Goal: Information Seeking & Learning: Learn about a topic

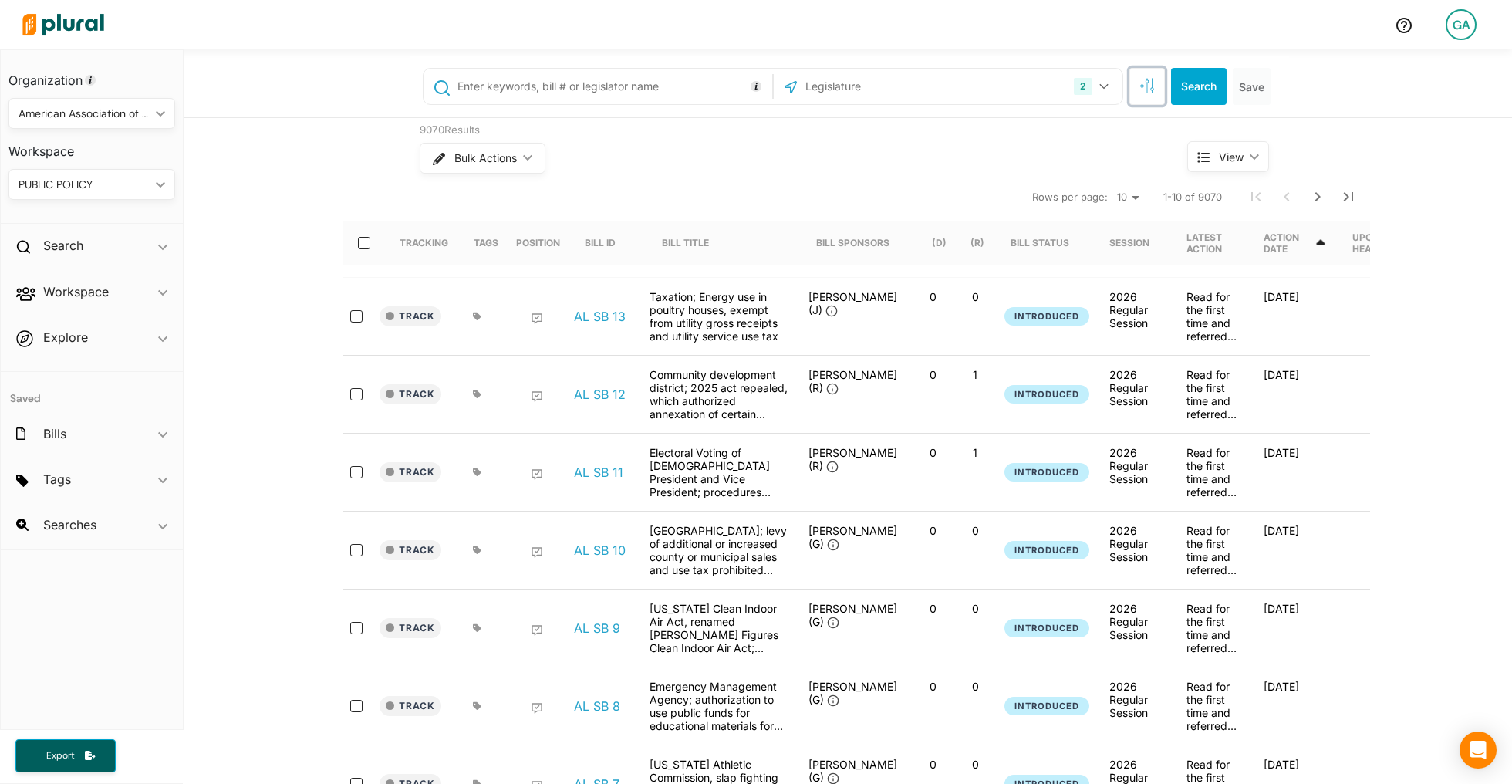
click at [1143, 90] on icon "button" at bounding box center [1148, 85] width 16 height 16
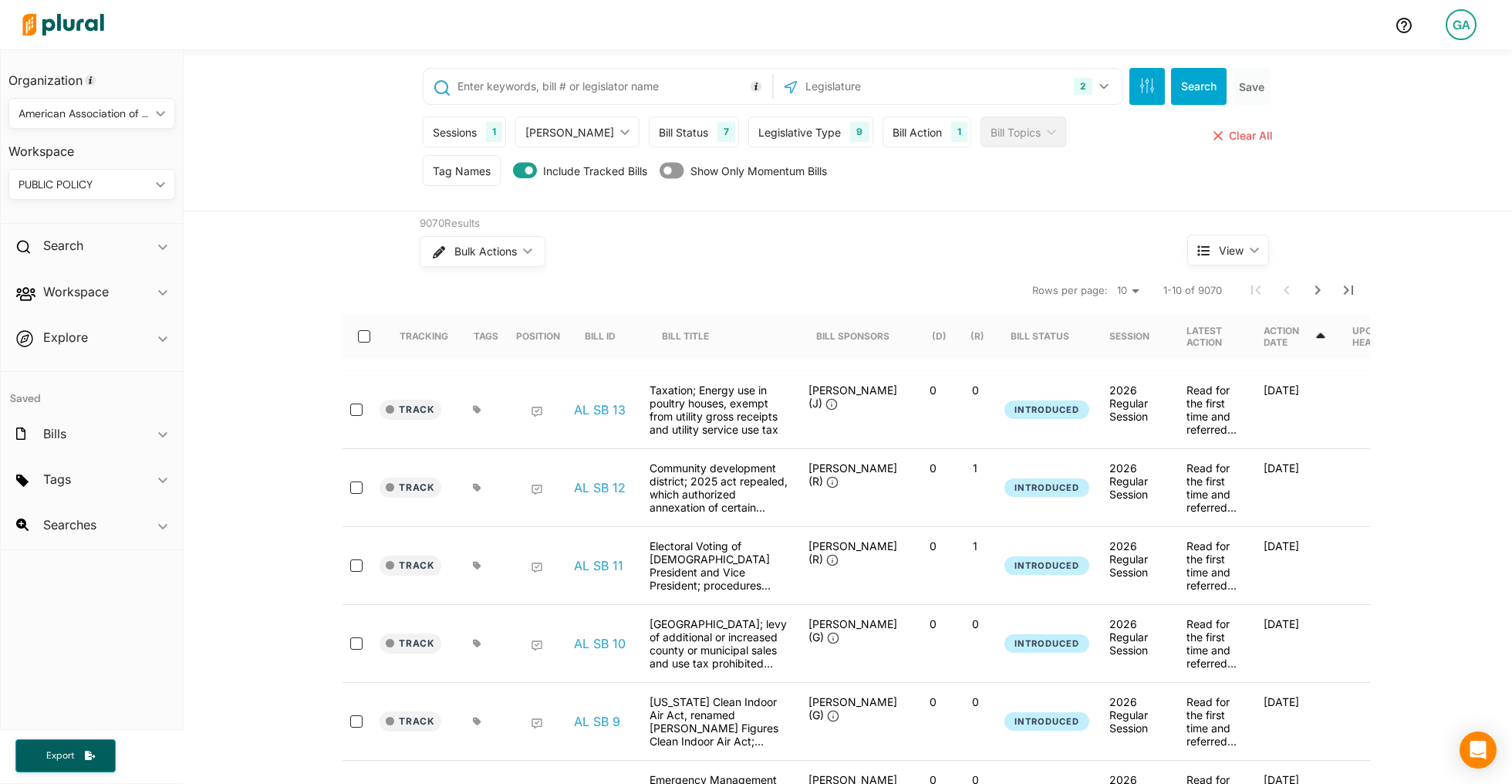
click at [895, 127] on div "Bill Action" at bounding box center [917, 132] width 50 height 16
click at [1109, 91] on button "2" at bounding box center [1093, 86] width 50 height 29
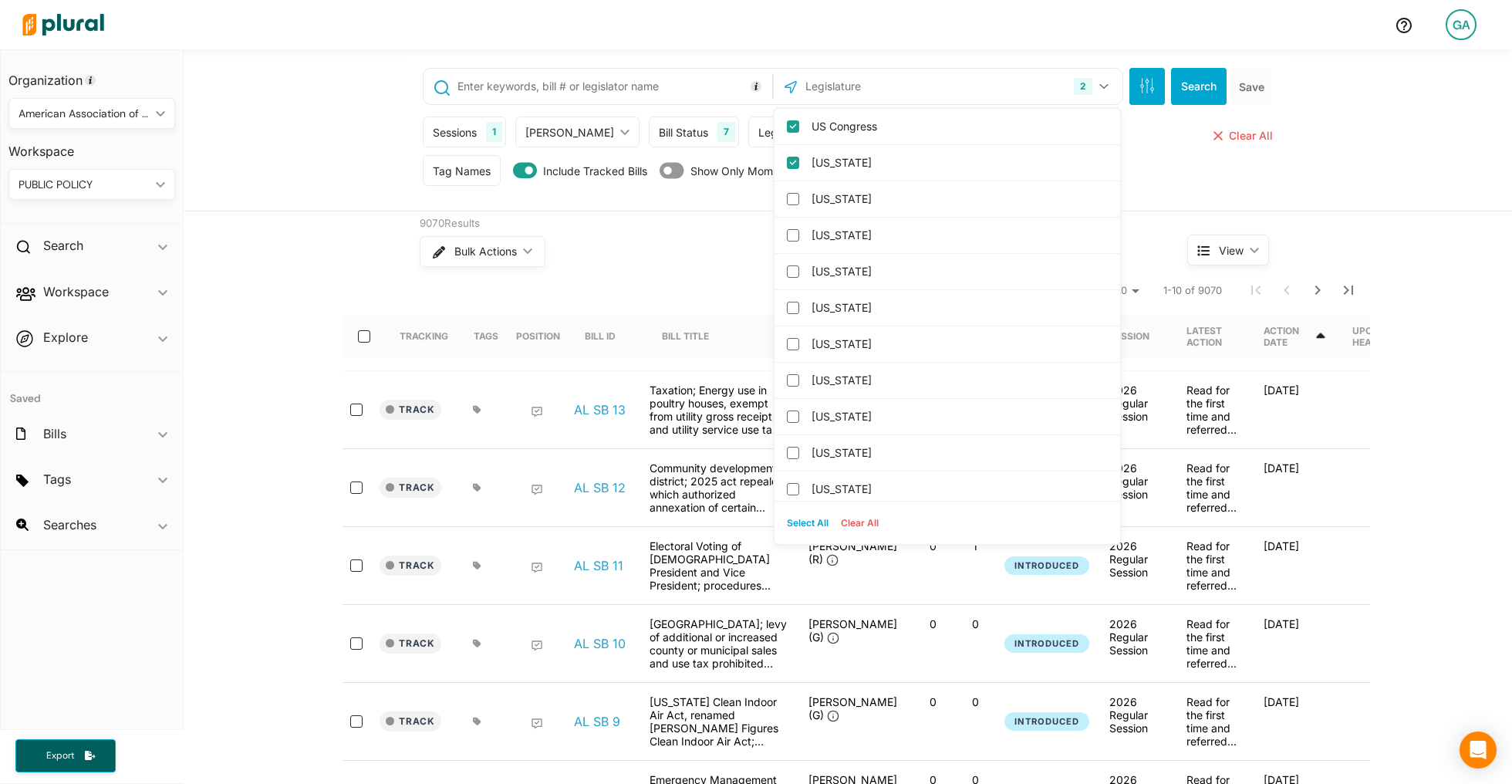
click at [813, 520] on button "Select All" at bounding box center [808, 522] width 54 height 23
checkbox input "true"
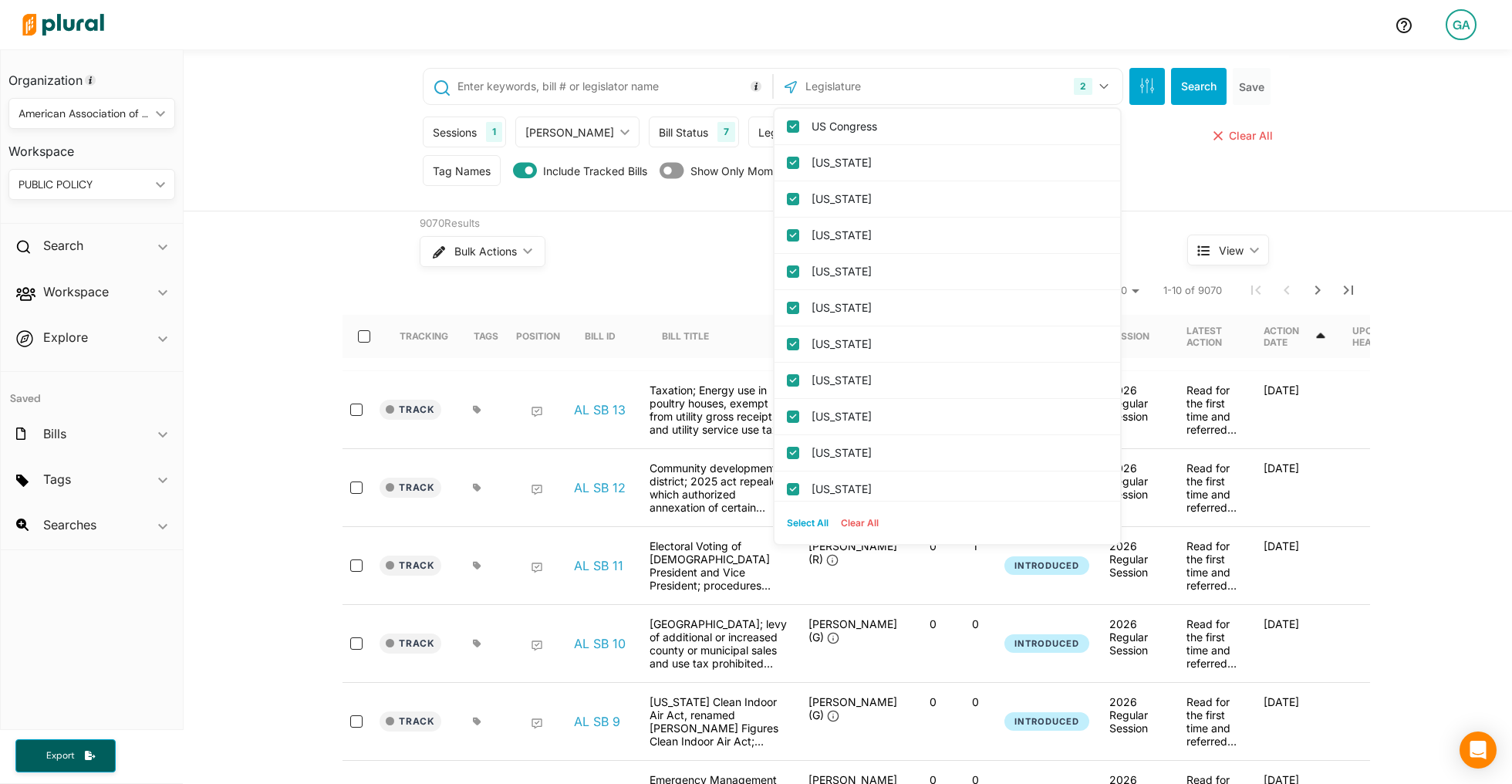
checkbox input "true"
checkbox columbia "true"
checkbox input "true"
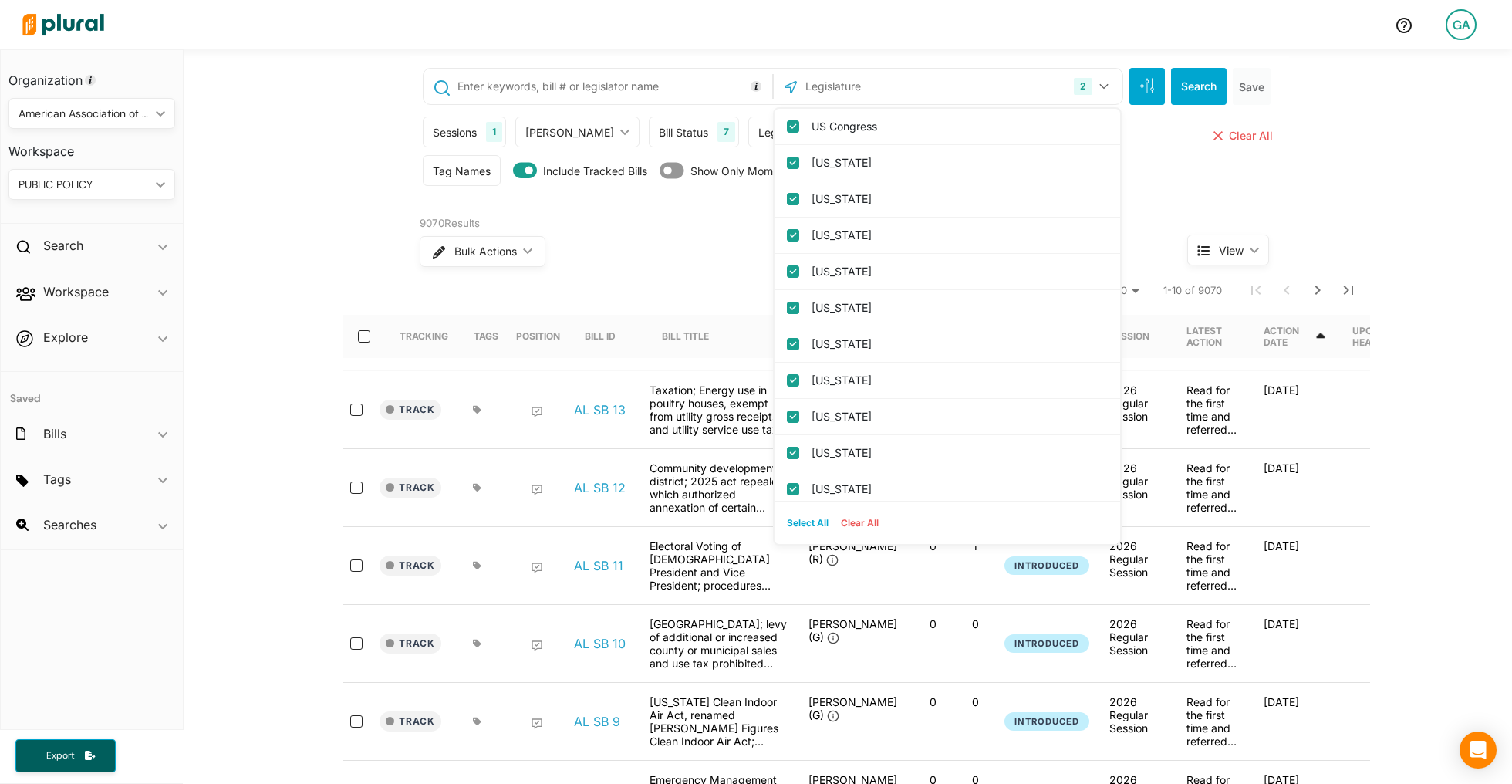
checkbox input "true"
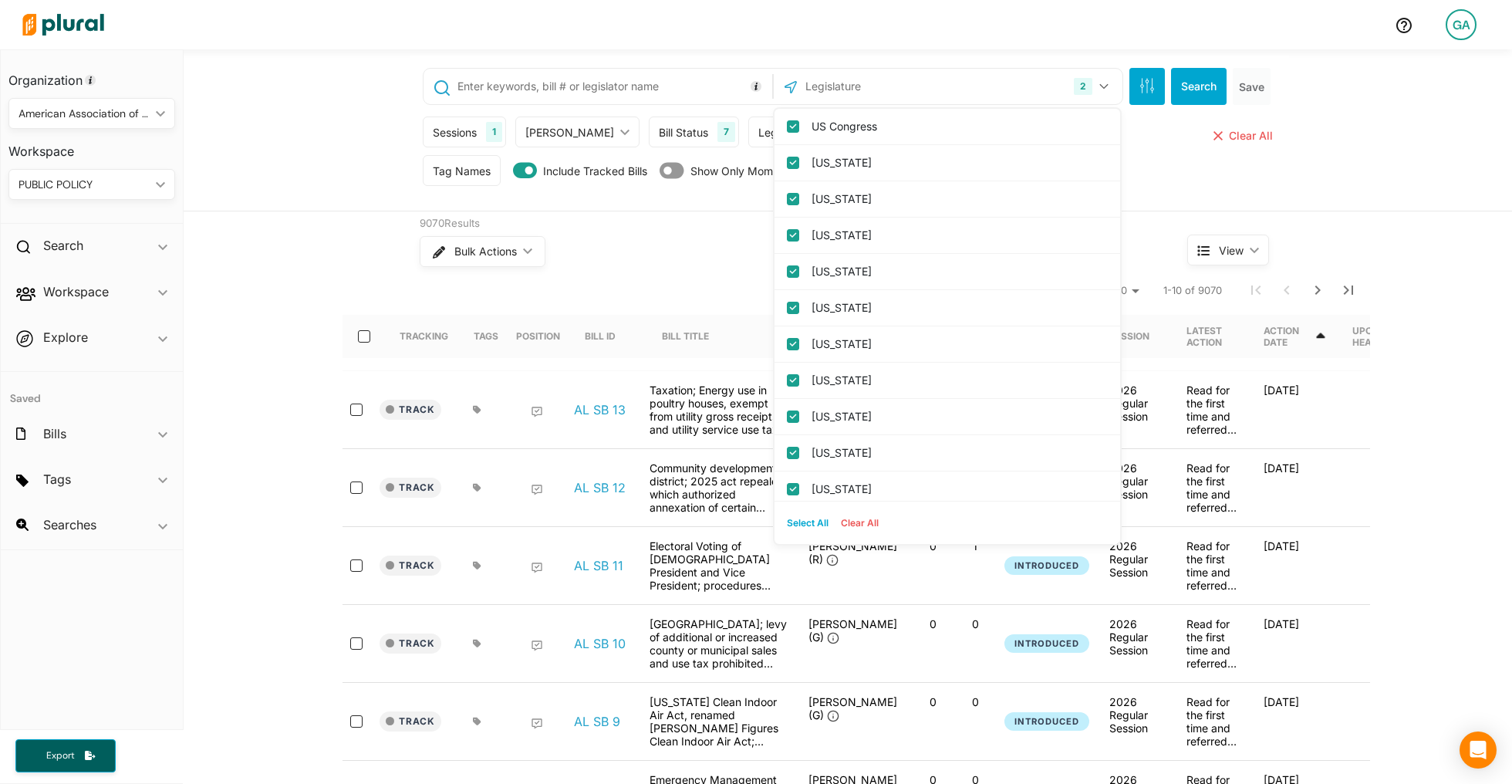
checkbox input "true"
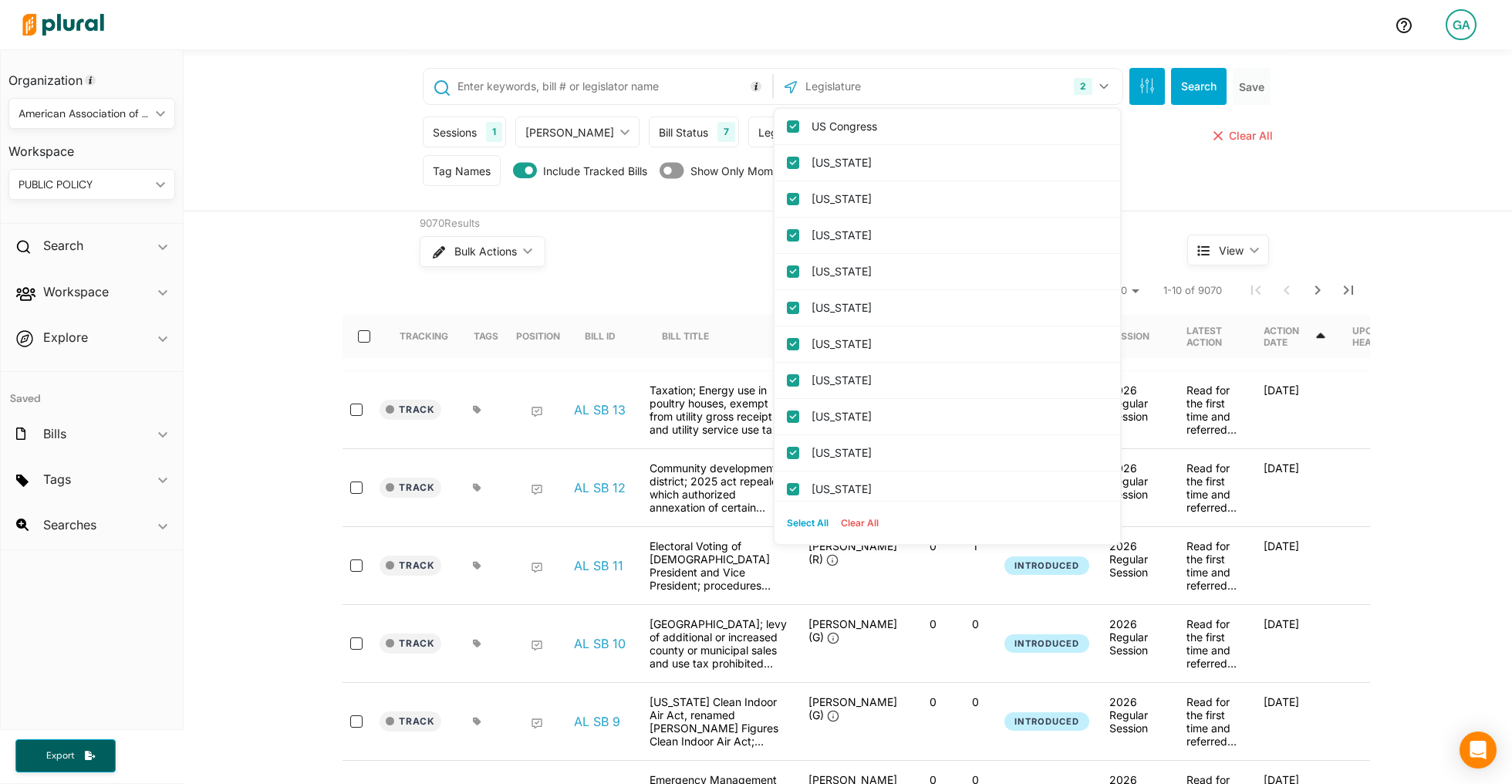
checkbox input "true"
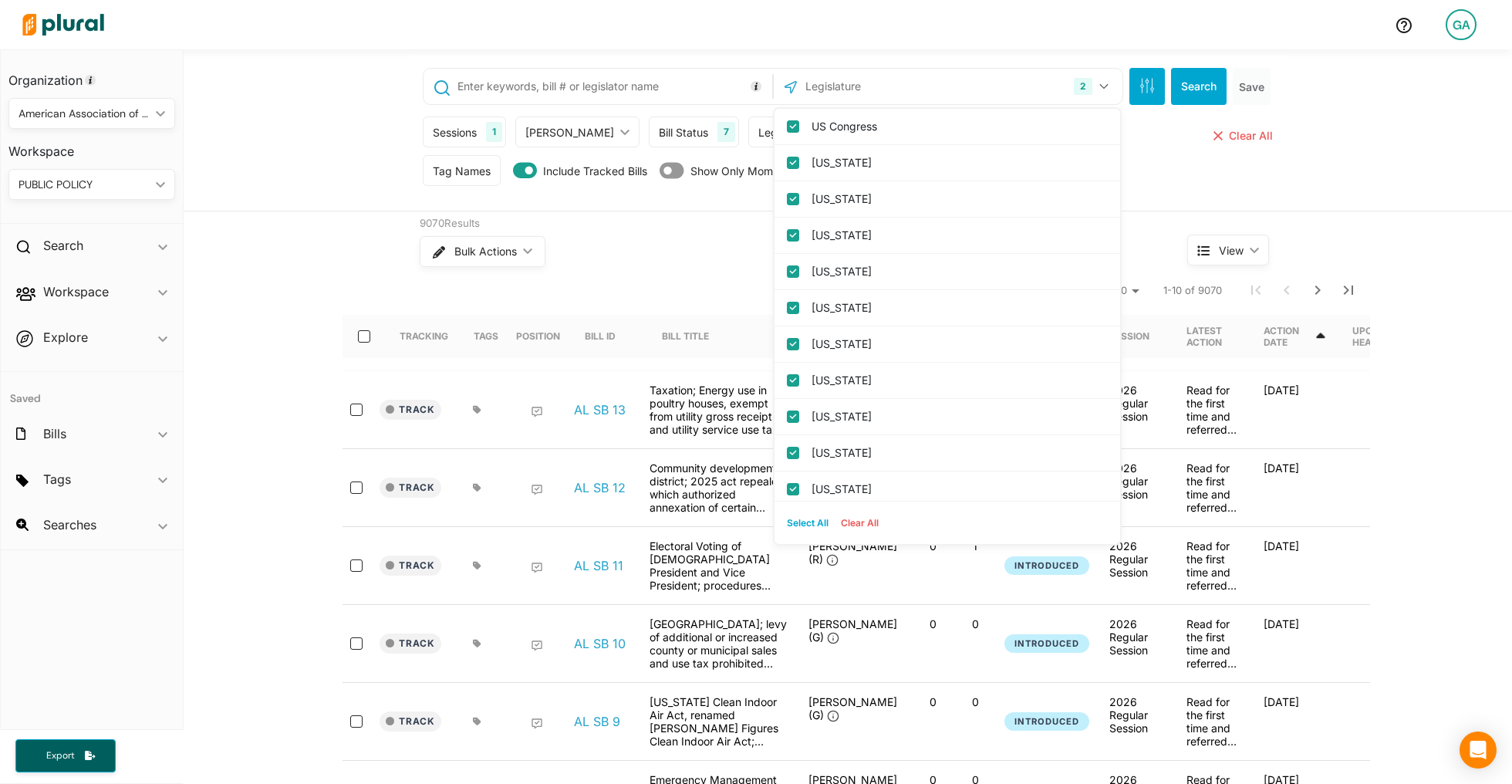
checkbox input "true"
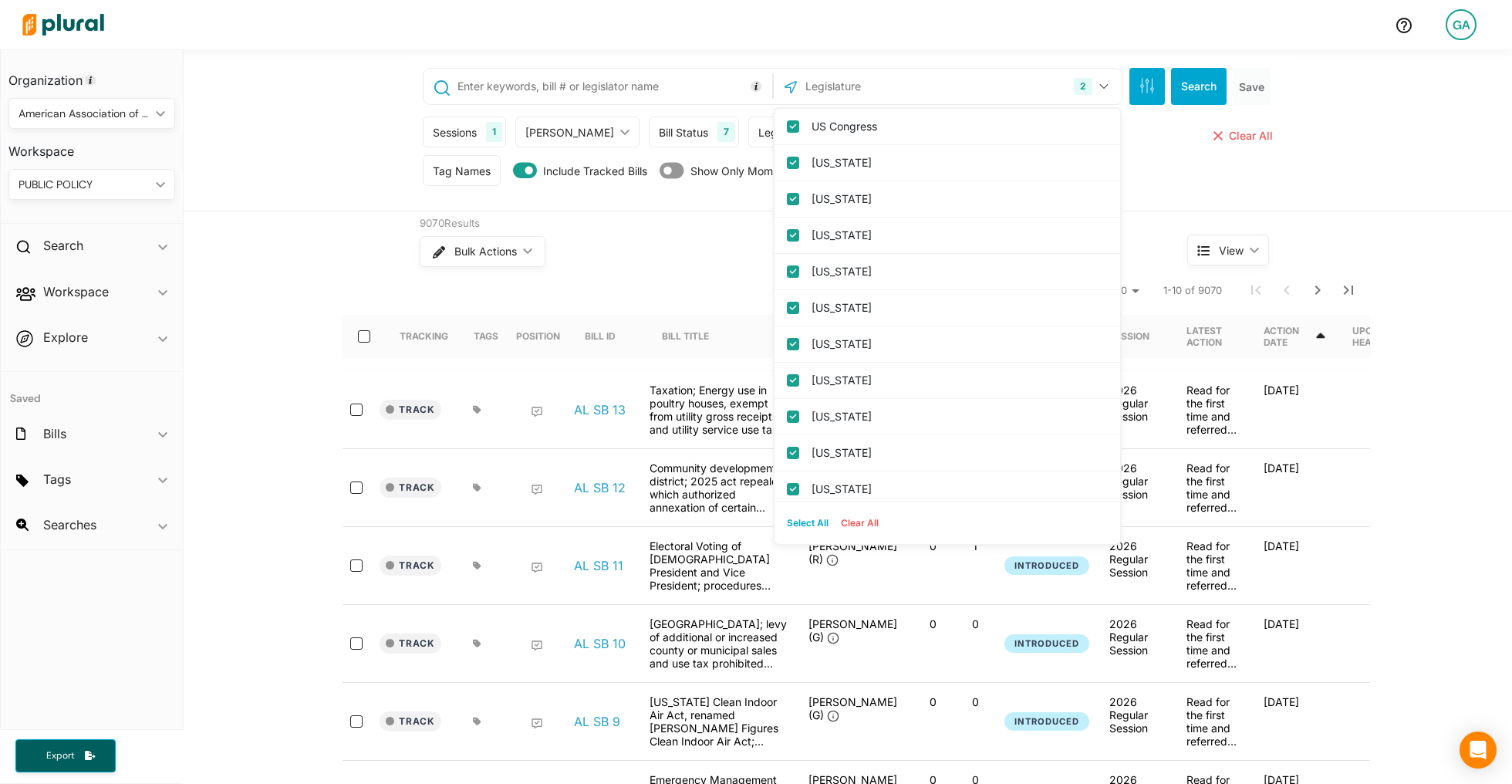
checkbox input "true"
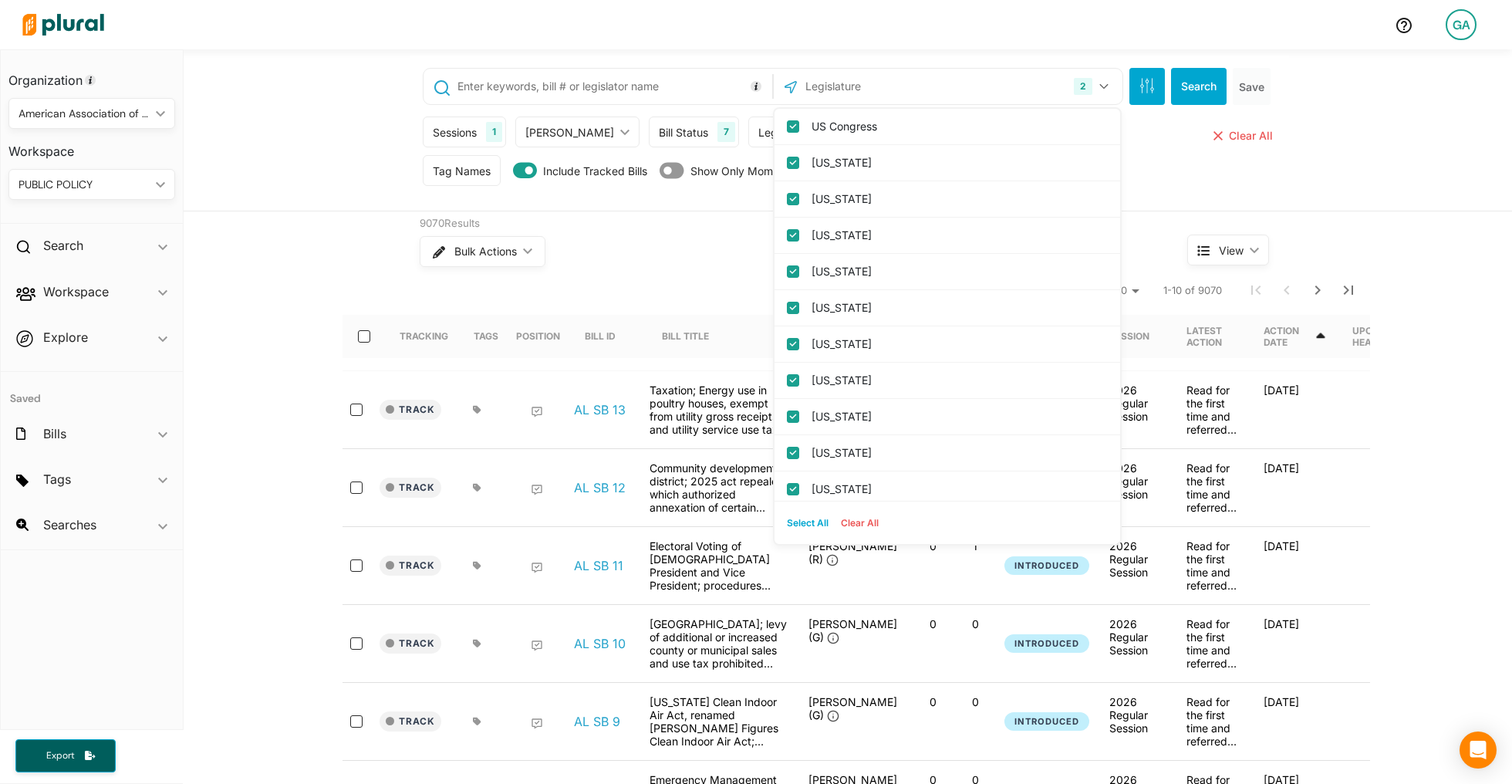
checkbox input "true"
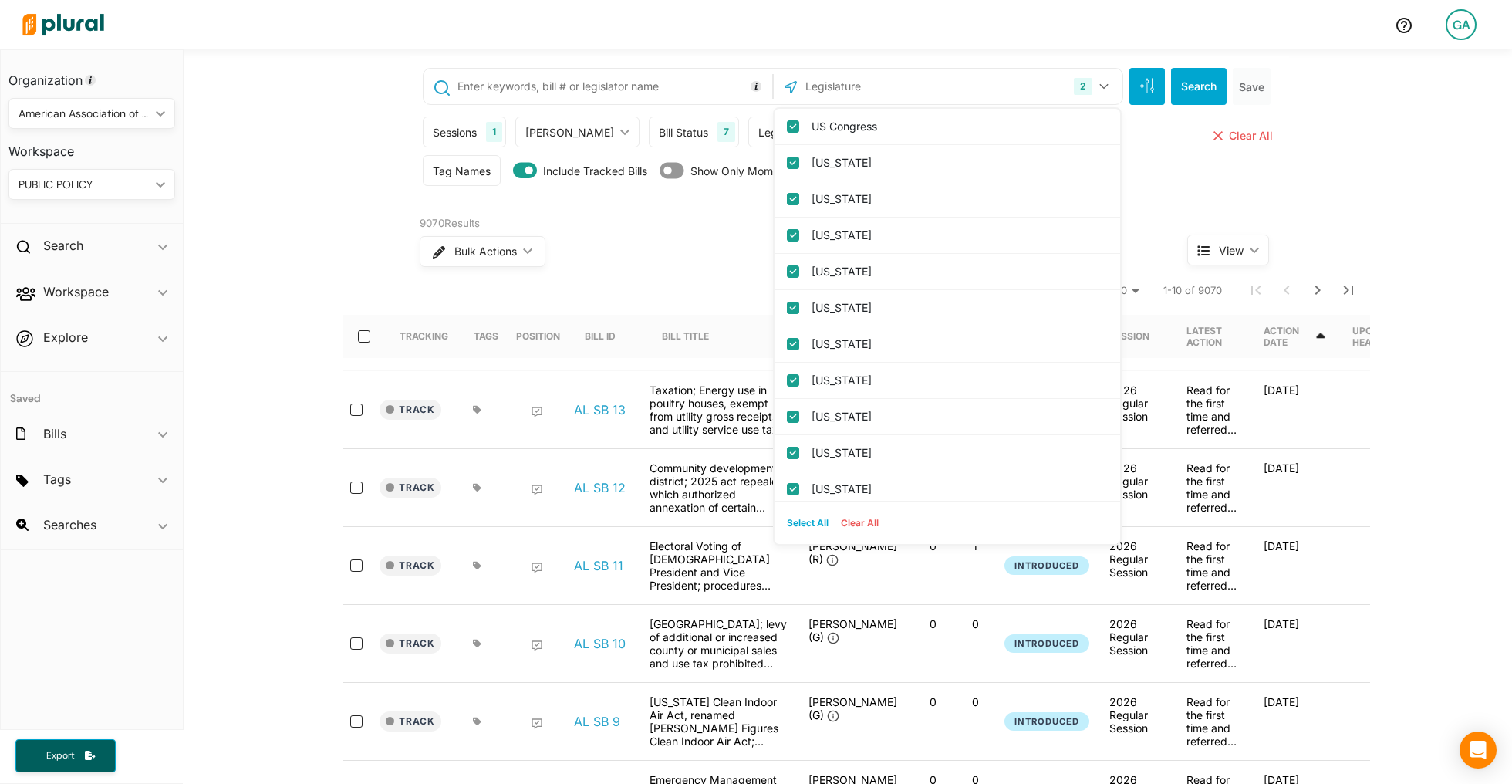
checkbox input "true"
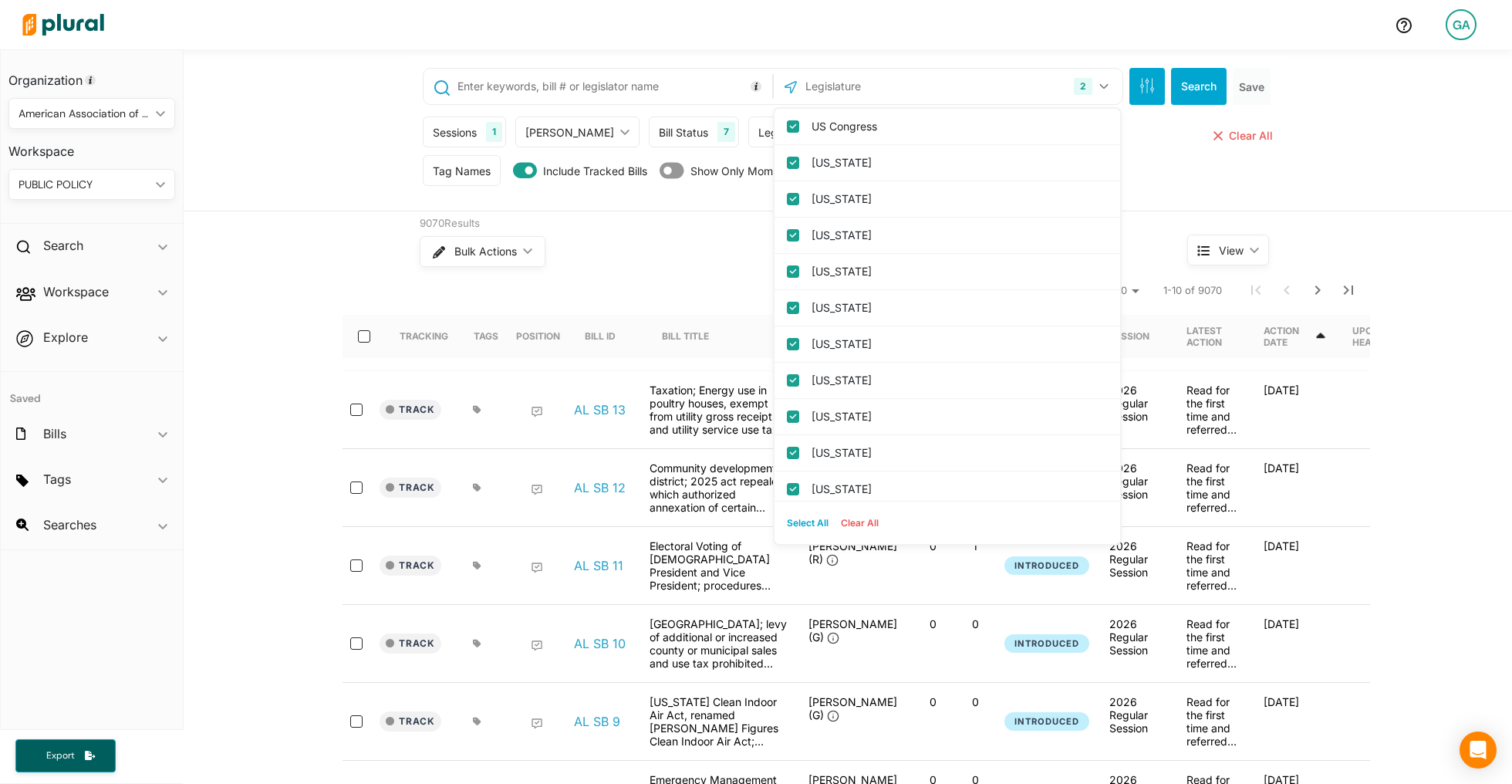
checkbox input "true"
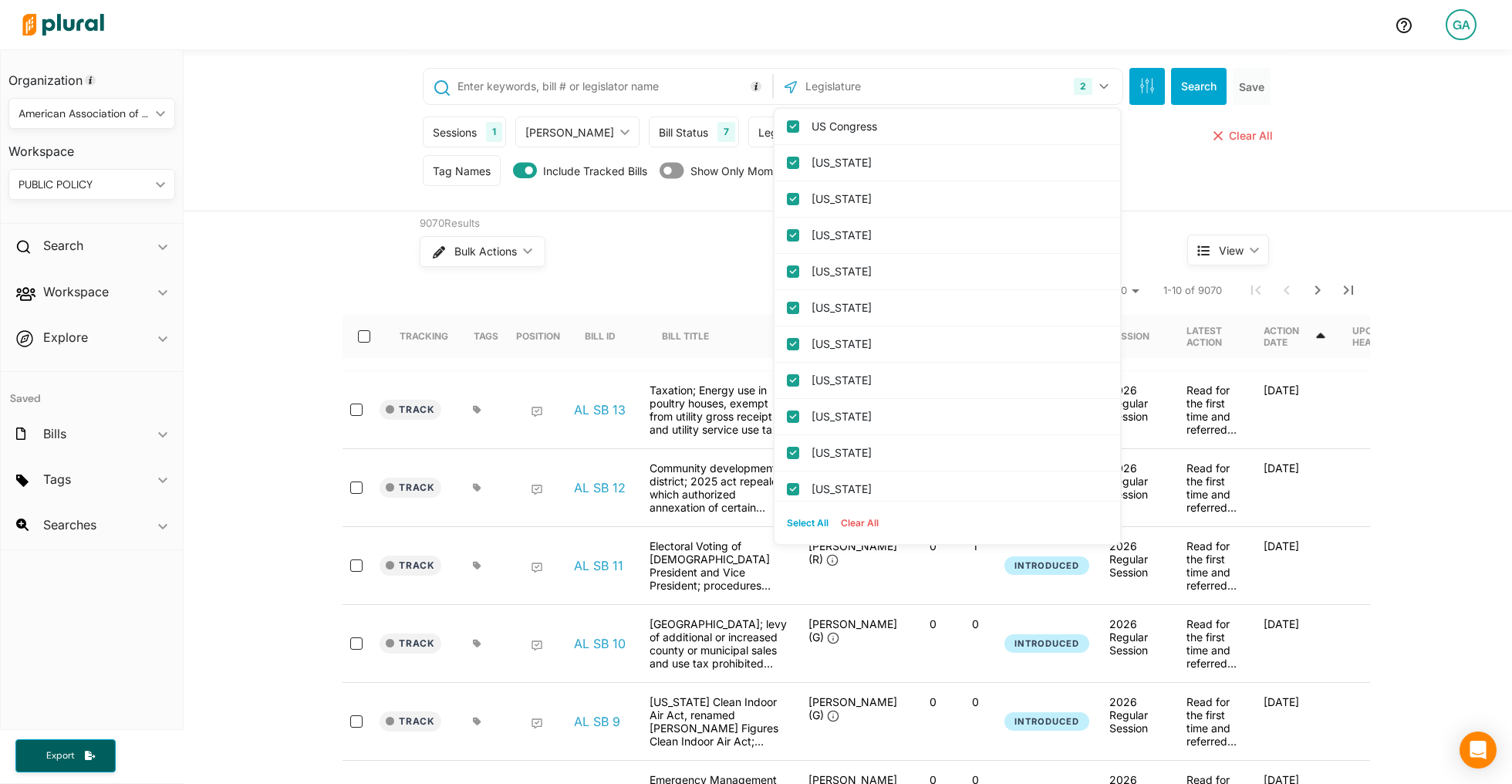
checkbox input "true"
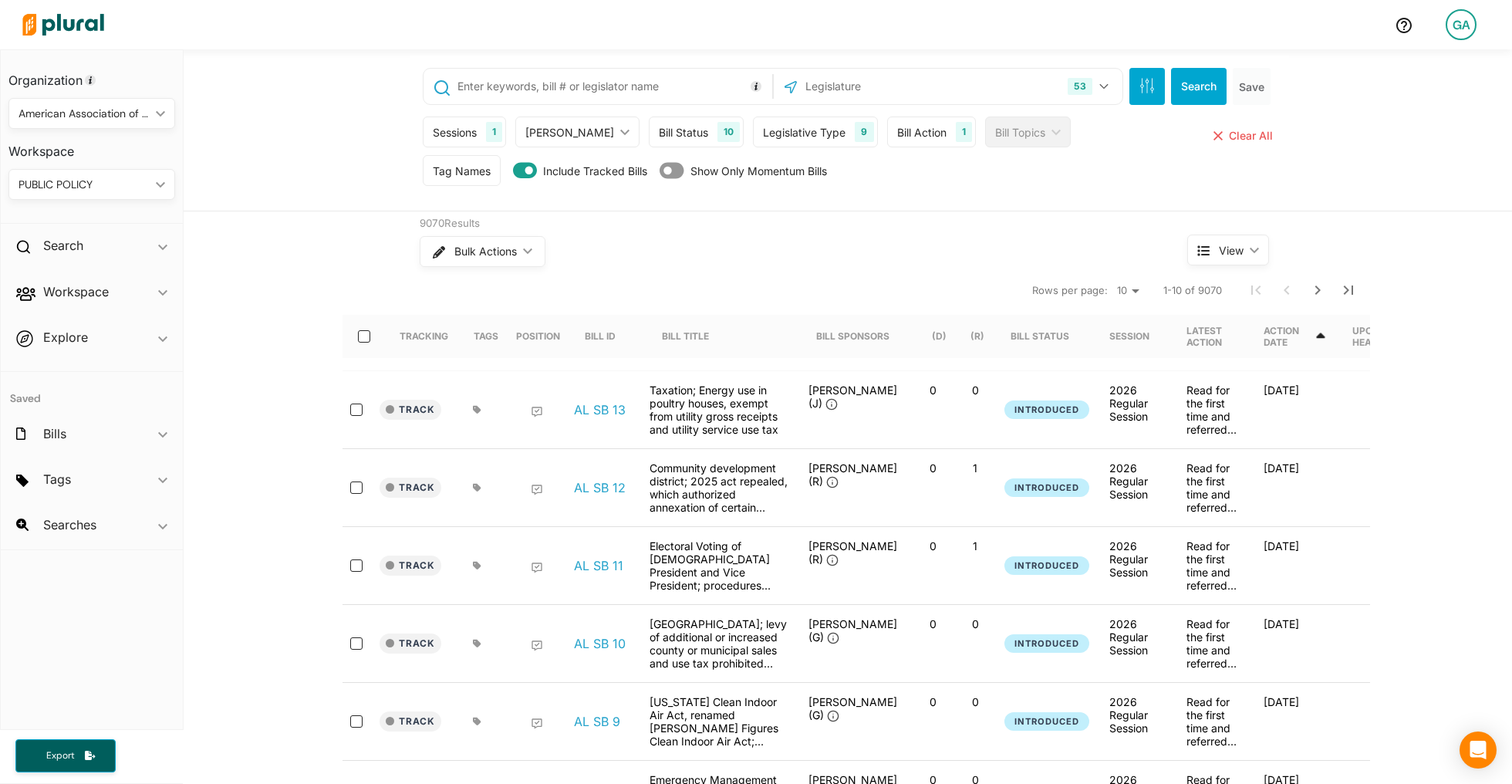
click at [760, 260] on div "Bulk Actions ic_keyboard_arrow_down" at bounding box center [775, 251] width 710 height 40
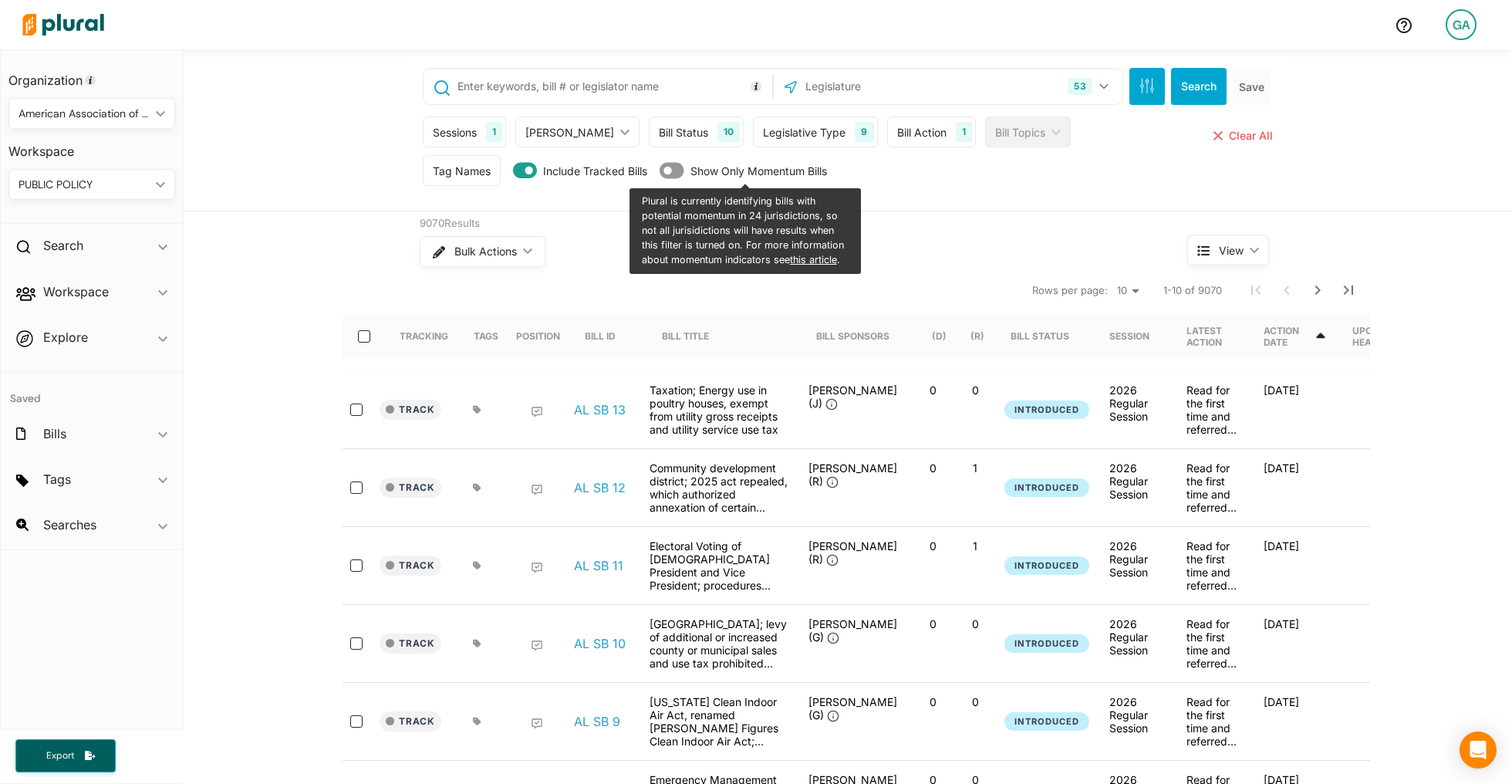
click at [915, 129] on div "Bill Action 1" at bounding box center [932, 132] width 89 height 31
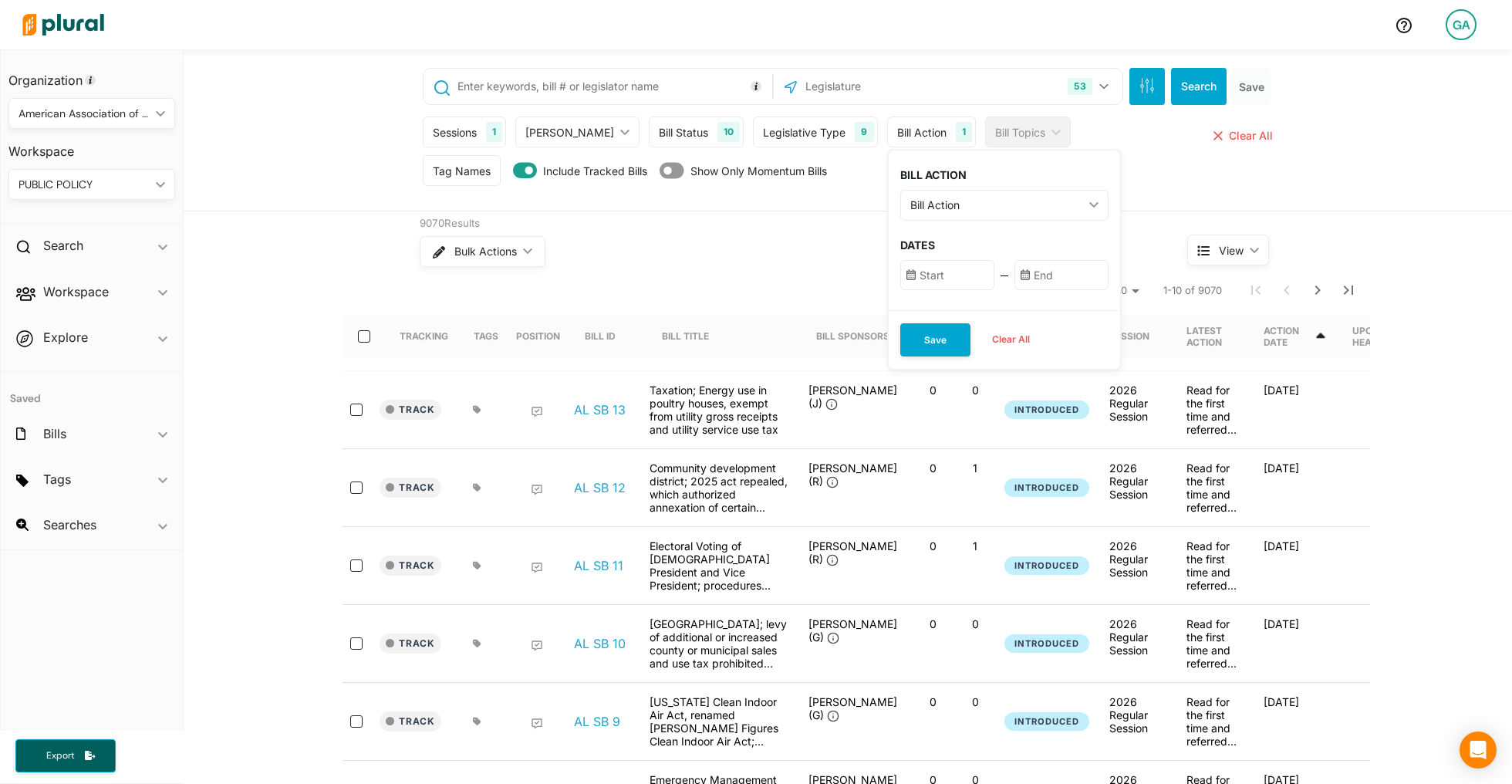
click at [934, 216] on div "Bill Action ic_keyboard_arrow_down" at bounding box center [1005, 205] width 208 height 31
click at [939, 315] on label "Any Action" at bounding box center [973, 311] width 68 height 16
click at [920, 315] on Action "Any Action" at bounding box center [920, 311] width 12 height 12
click at [920, 265] on input "text" at bounding box center [948, 275] width 94 height 30
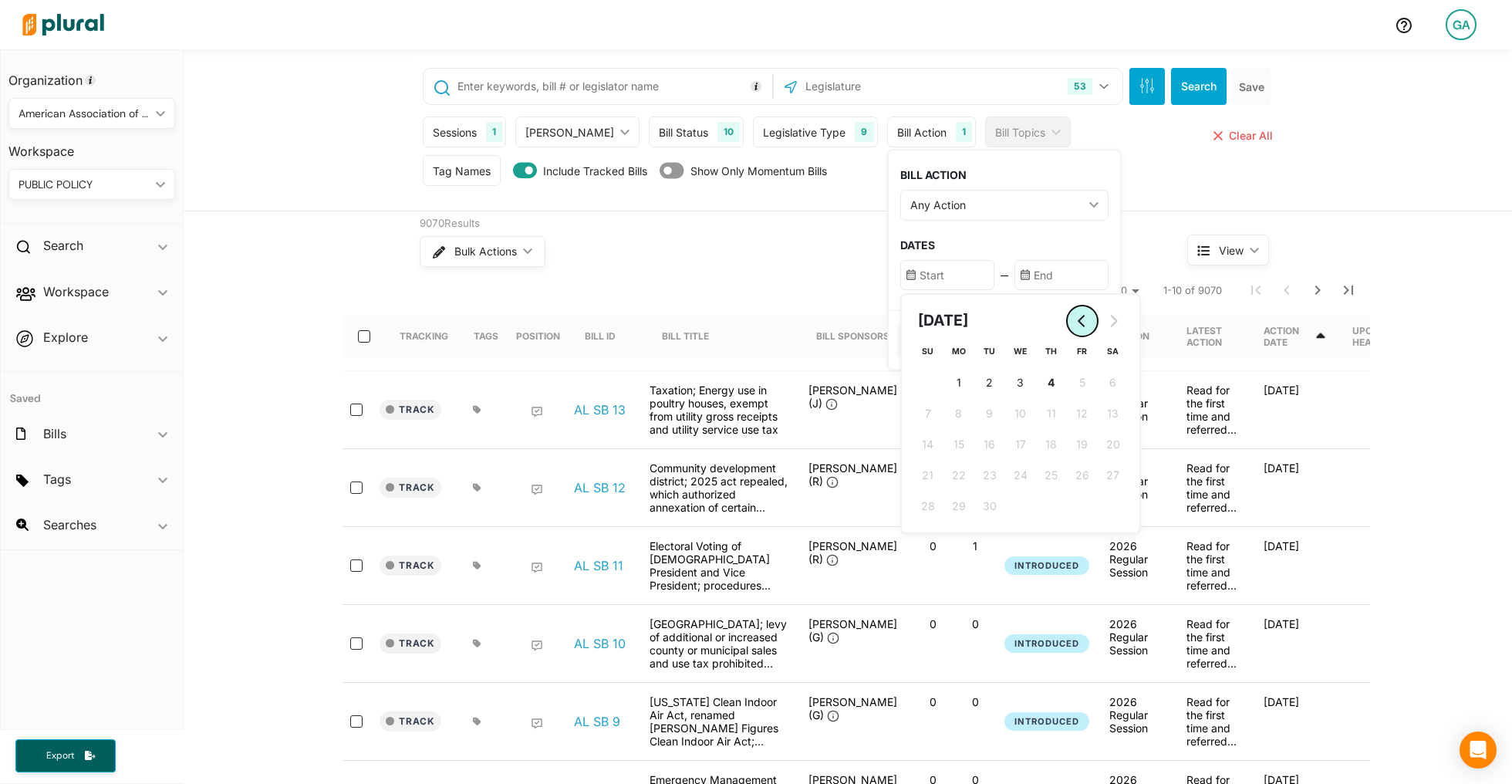
click at [1067, 325] on button "Go to previous month" at bounding box center [1082, 321] width 31 height 31
click at [953, 467] on span "18" at bounding box center [959, 475] width 11 height 16
type input "[DATE]"
click at [1048, 273] on input "text" at bounding box center [1062, 275] width 94 height 30
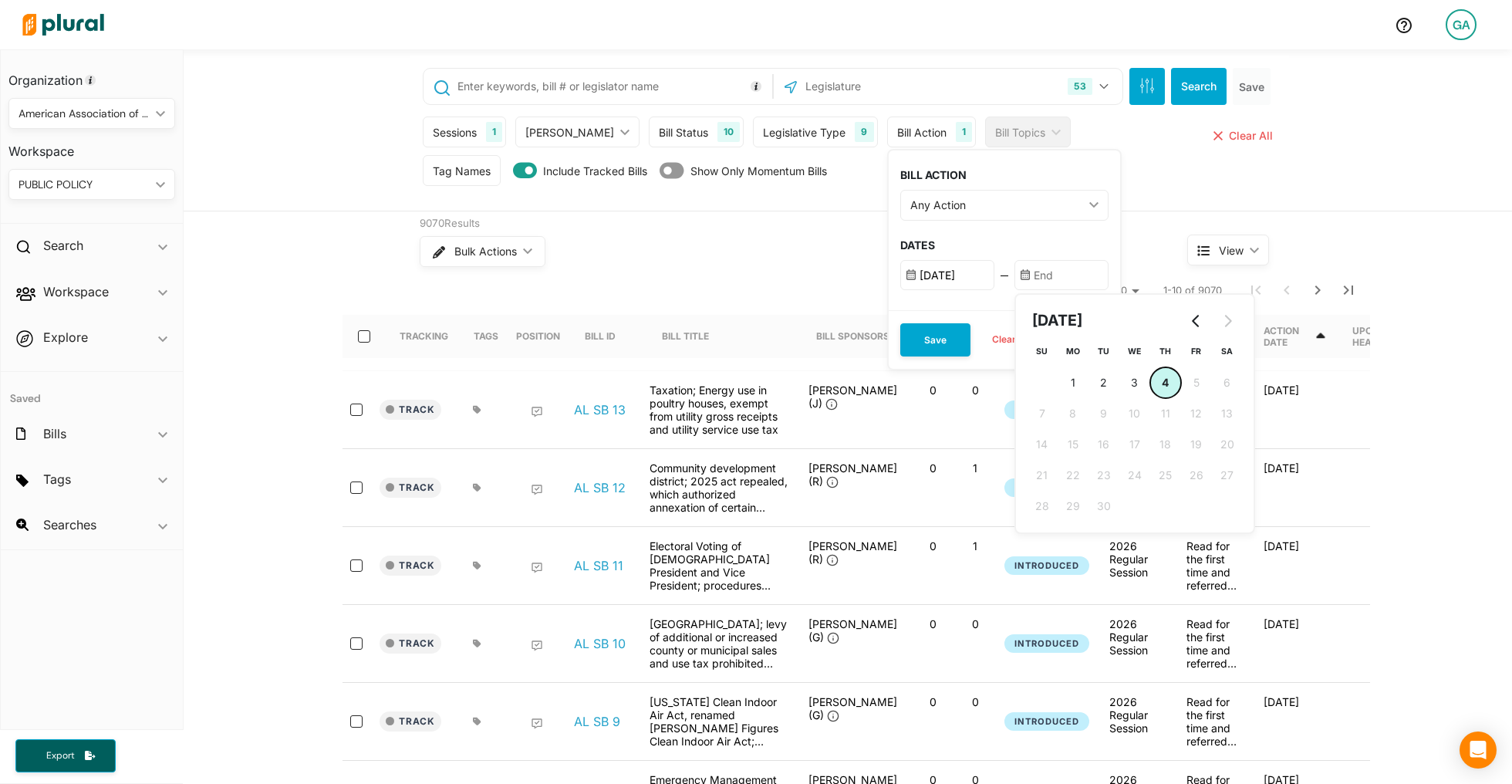
click at [1150, 371] on button "4 [DATE] ([DATE])" at bounding box center [1165, 382] width 31 height 31
type input "[DATE]"
click at [1042, 275] on input "[DATE]" at bounding box center [1062, 275] width 94 height 30
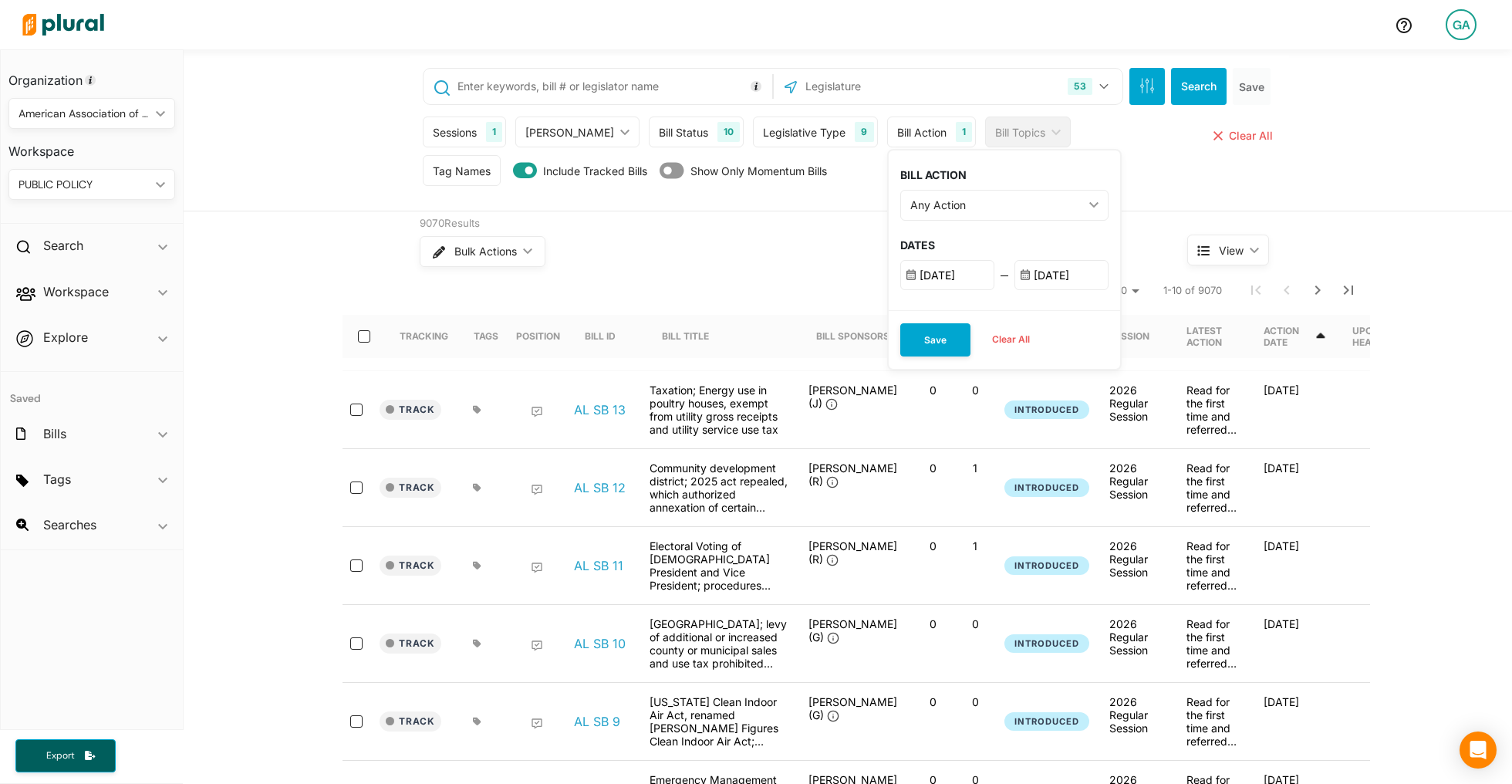
click at [1031, 278] on input "[DATE]" at bounding box center [1062, 275] width 94 height 30
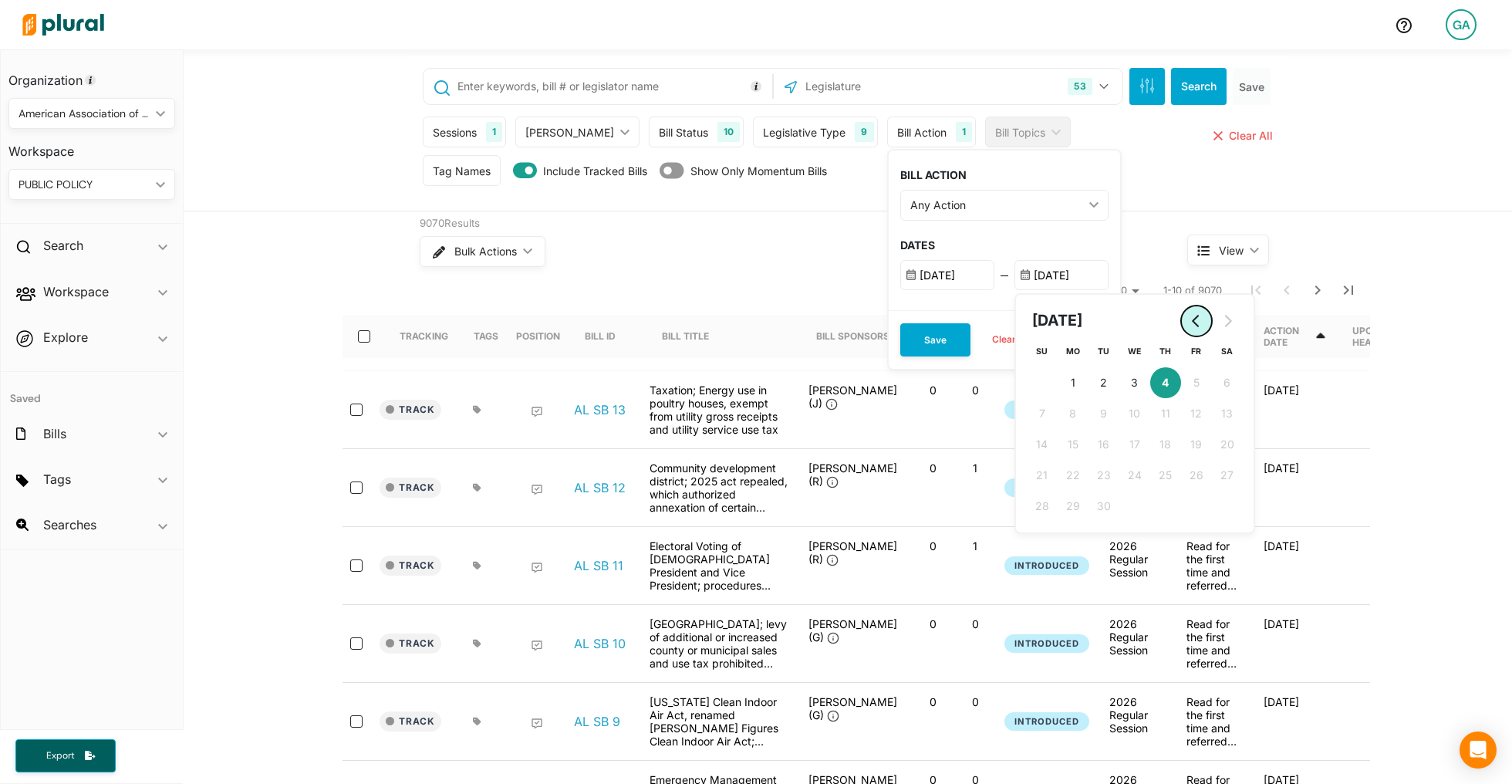
click at [1181, 324] on button "Go to previous month" at bounding box center [1196, 321] width 31 height 31
